Goal: Information Seeking & Learning: Find specific fact

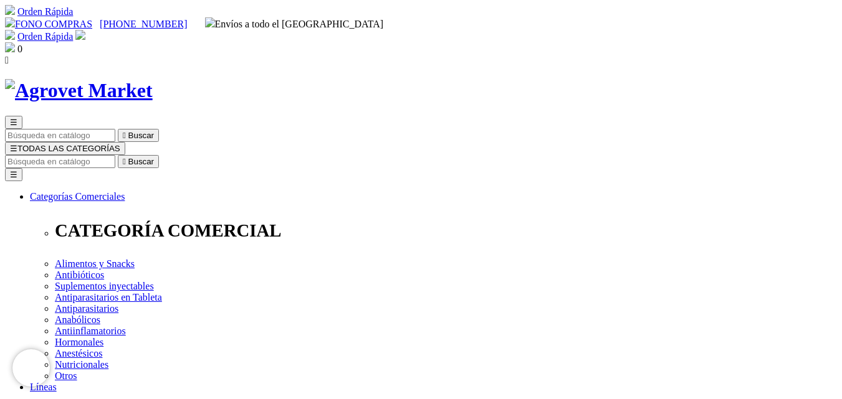
click at [153, 79] on img at bounding box center [79, 90] width 148 height 23
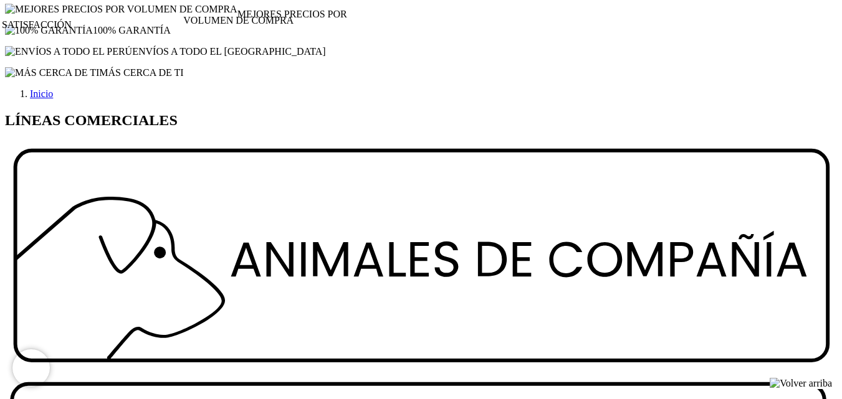
scroll to position [1433, 0]
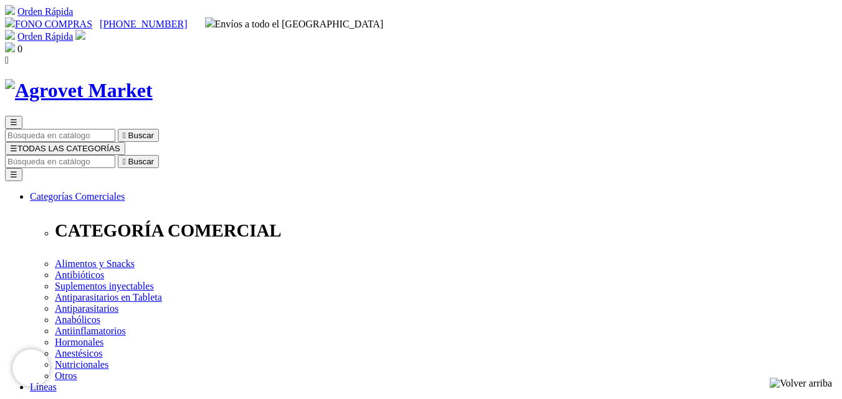
click at [153, 79] on img at bounding box center [79, 90] width 148 height 23
click at [208, 79] on div at bounding box center [421, 90] width 832 height 23
click at [153, 79] on img at bounding box center [79, 90] width 148 height 23
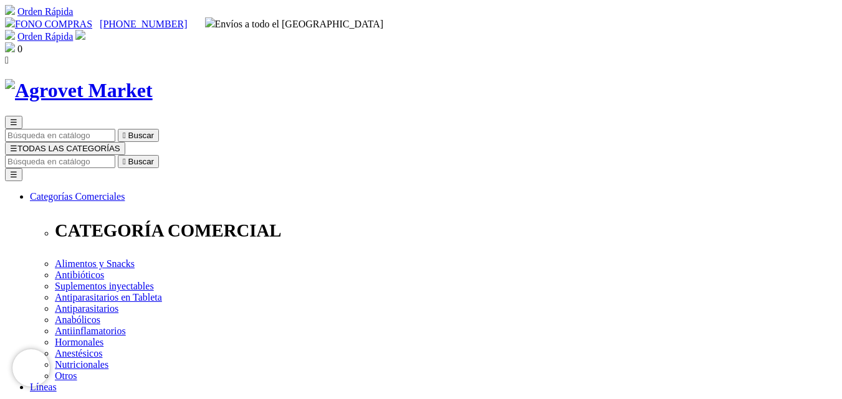
click at [115, 155] on input "Buscar" at bounding box center [60, 161] width 110 height 13
type input "OMEGA"
click at [118, 155] on button " Buscar" at bounding box center [138, 161] width 41 height 13
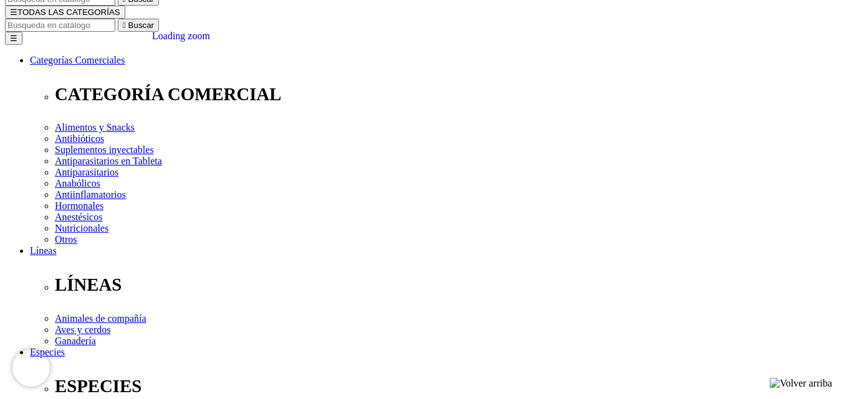
scroll to position [436, 0]
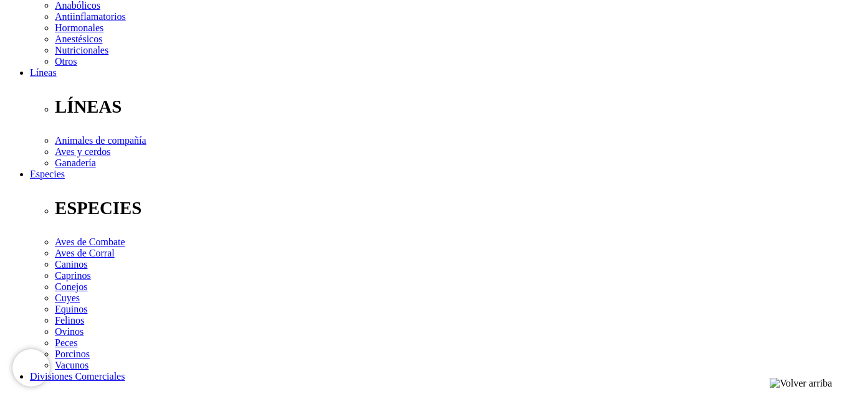
scroll to position [374, 0]
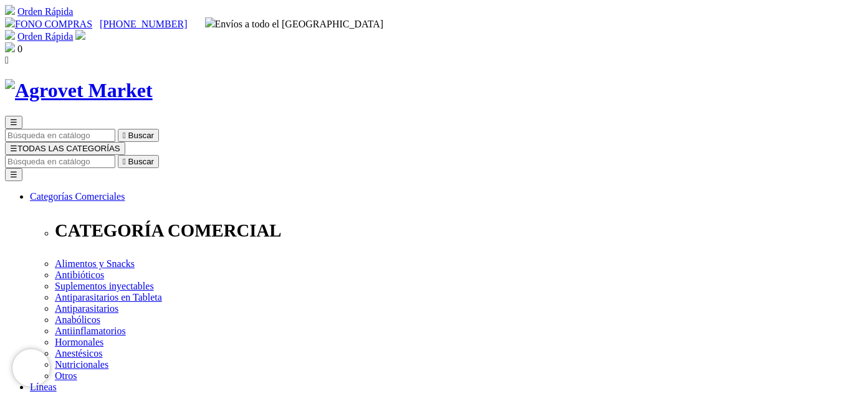
scroll to position [436, 0]
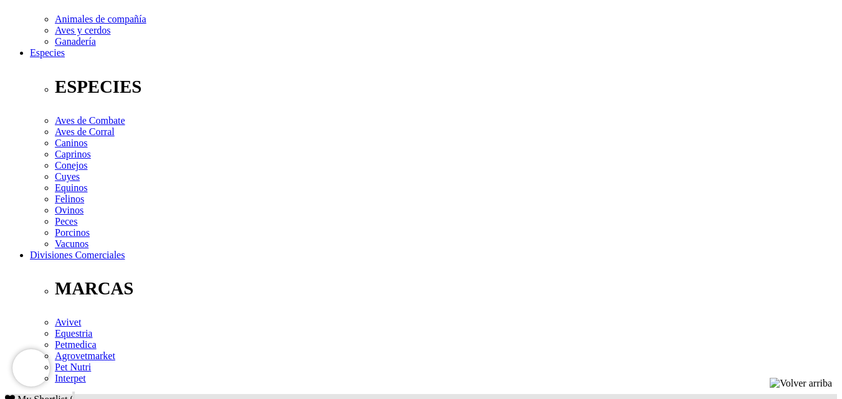
drag, startPoint x: 356, startPoint y: 213, endPoint x: 69, endPoint y: 212, distance: 287.3
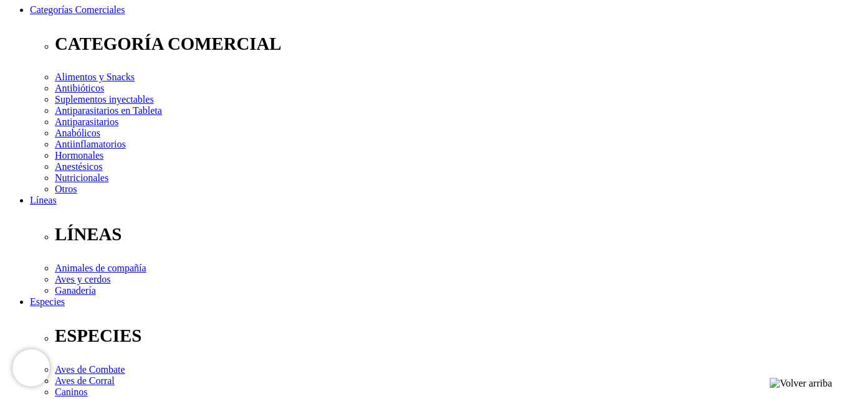
scroll to position [498, 0]
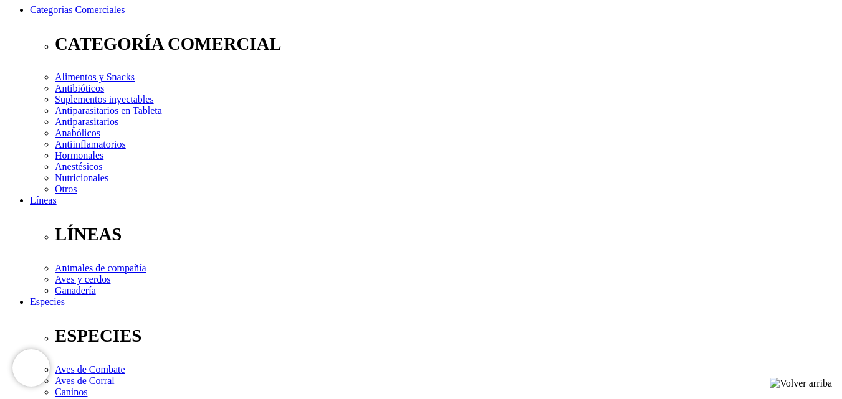
scroll to position [0, 0]
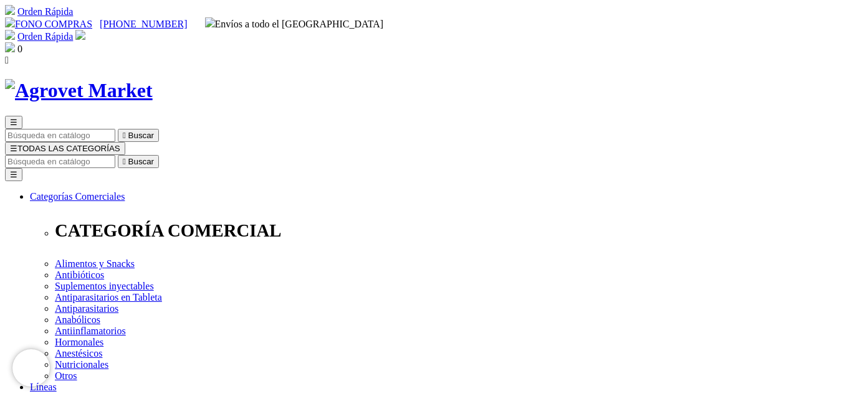
click at [153, 79] on img at bounding box center [79, 90] width 148 height 23
click at [115, 155] on input "Buscar" at bounding box center [60, 161] width 110 height 13
type input "a"
type input "aul"
click at [118, 155] on button " Buscar" at bounding box center [138, 161] width 41 height 13
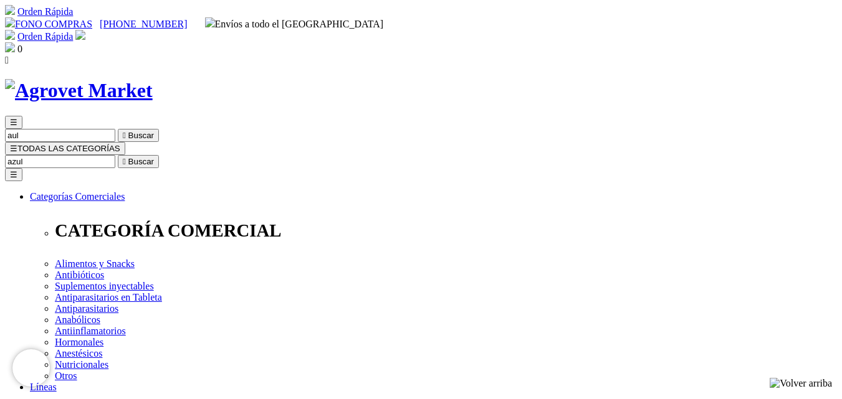
type input "azul"
click at [118, 155] on button " Buscar" at bounding box center [138, 161] width 41 height 13
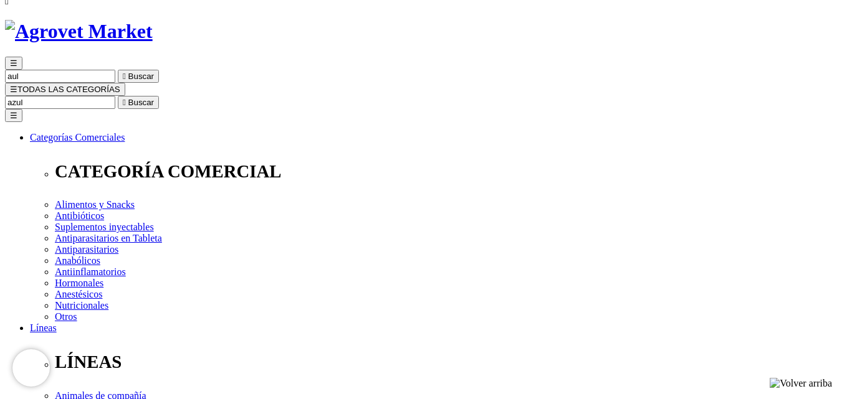
scroll to position [62, 0]
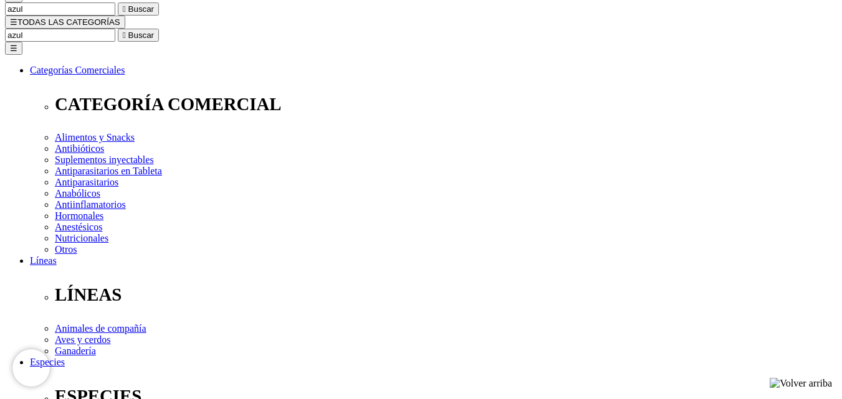
scroll to position [125, 0]
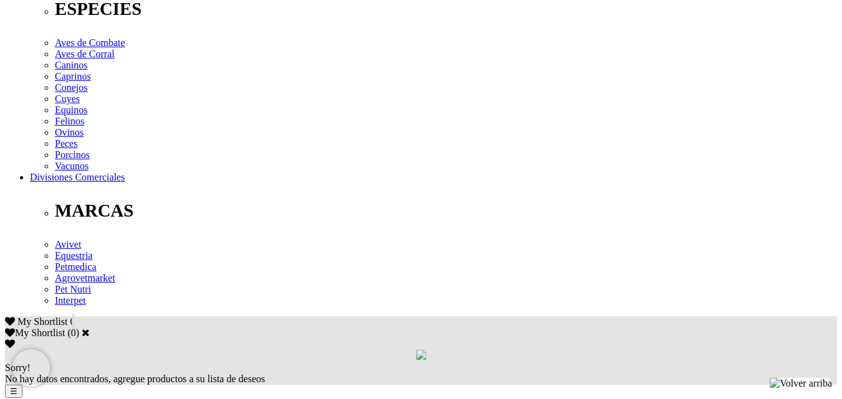
scroll to position [685, 0]
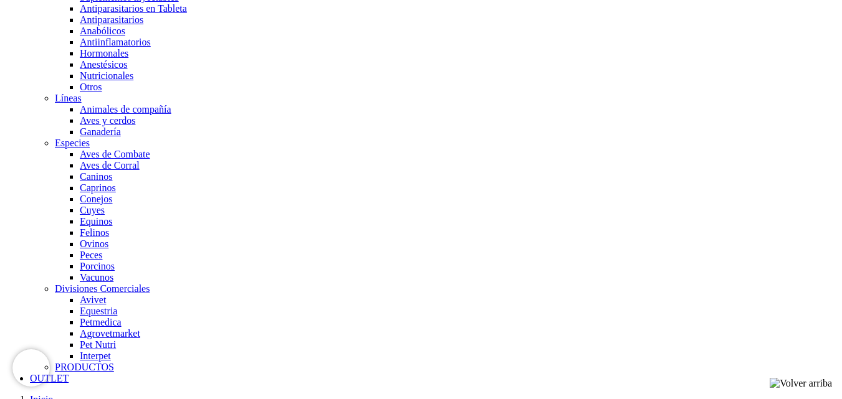
scroll to position [0, 0]
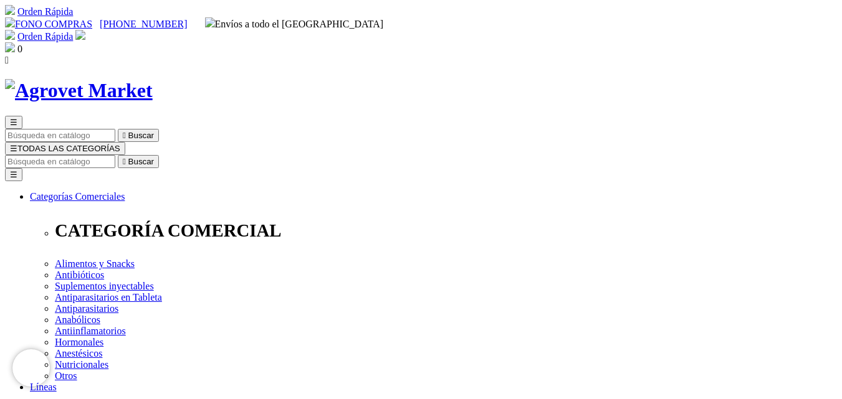
click at [153, 79] on img at bounding box center [79, 90] width 148 height 23
